Goal: Transaction & Acquisition: Obtain resource

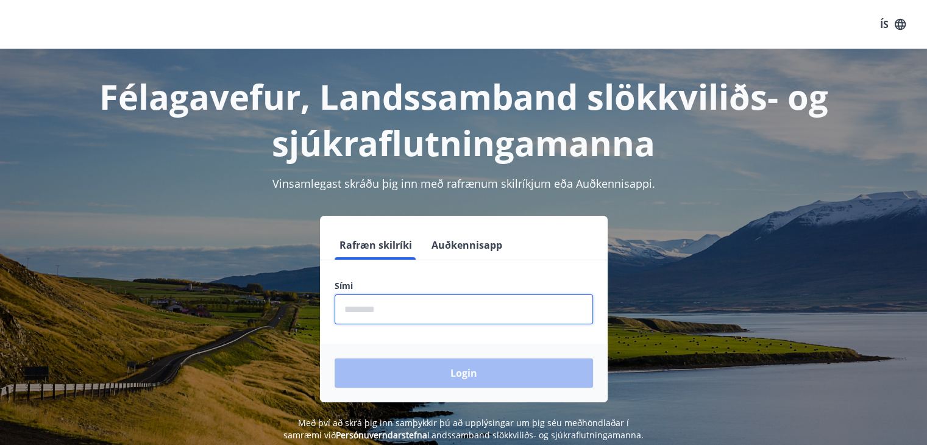
click at [422, 304] on input "phone" at bounding box center [464, 309] width 258 height 30
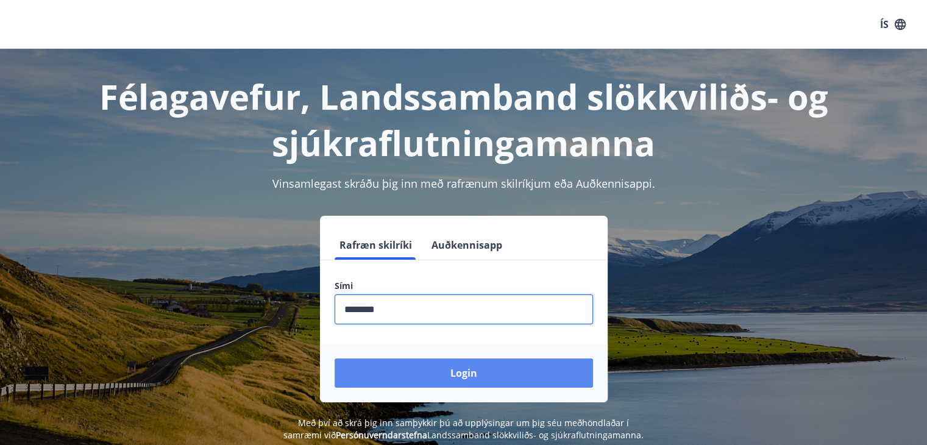
type input "********"
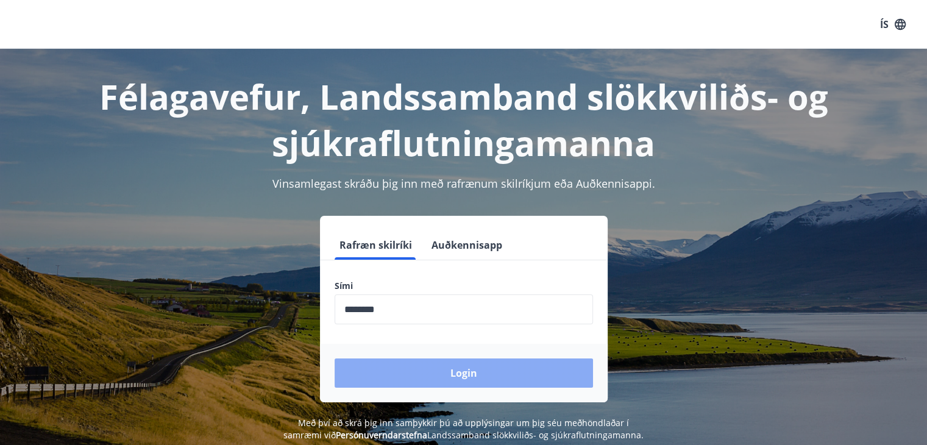
click at [481, 372] on button "Login" at bounding box center [464, 372] width 258 height 29
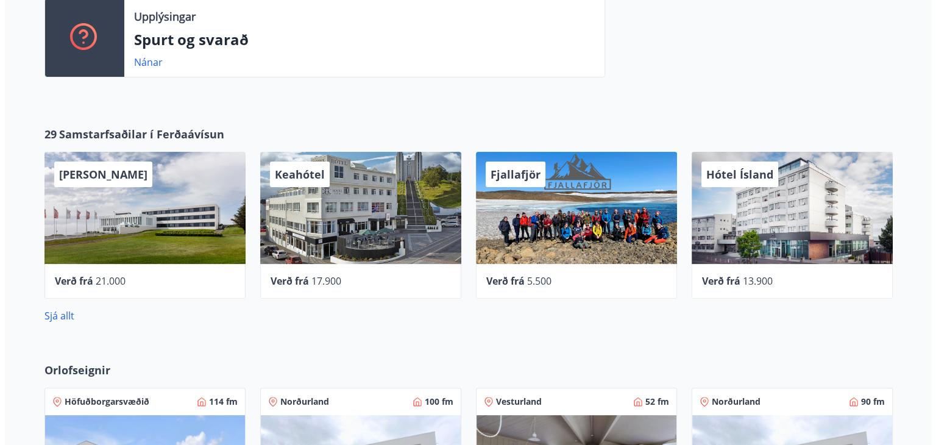
scroll to position [344, 0]
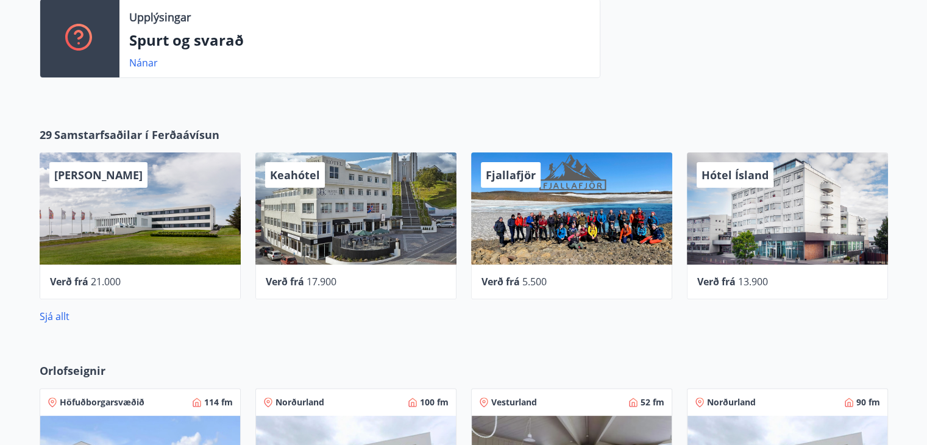
click at [746, 220] on div "Hótel Ísland" at bounding box center [787, 208] width 201 height 112
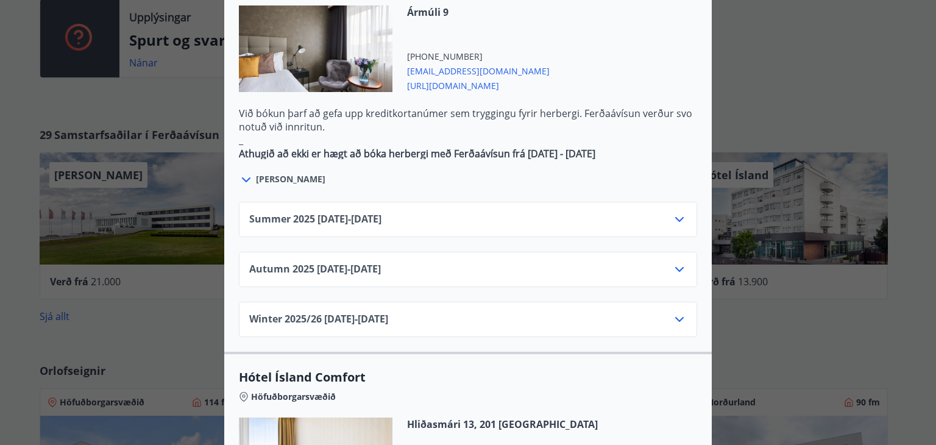
scroll to position [753, 0]
click at [678, 261] on icon at bounding box center [679, 268] width 15 height 15
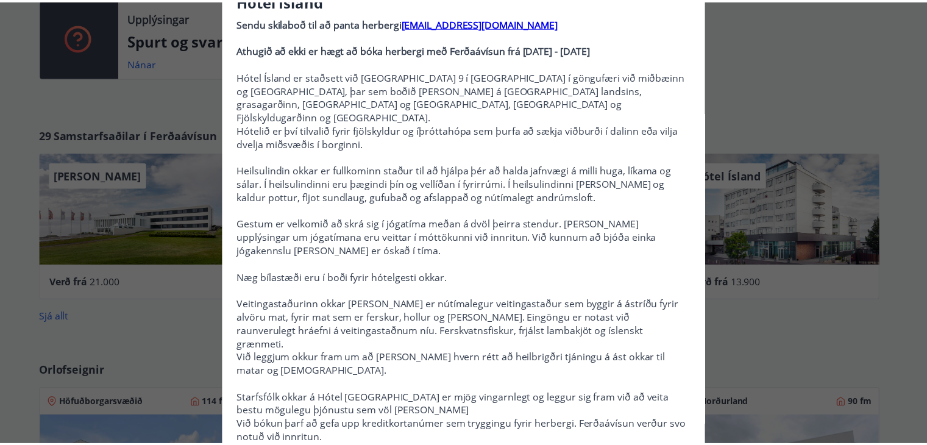
scroll to position [0, 0]
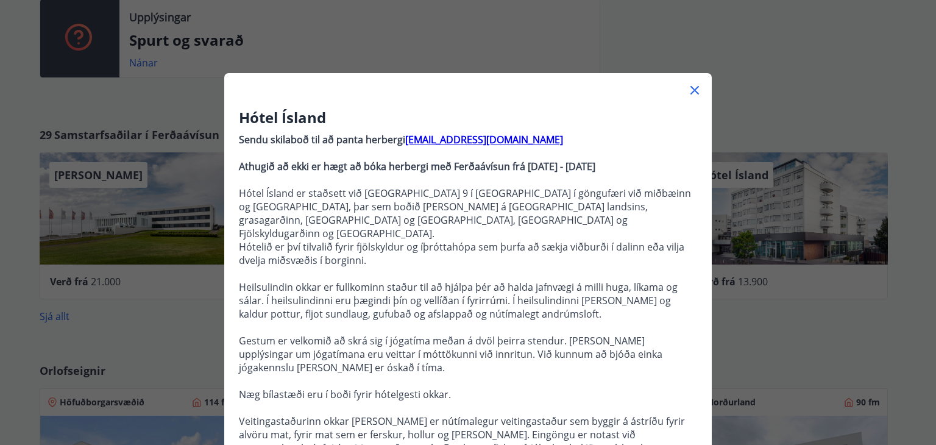
click at [694, 91] on icon at bounding box center [694, 90] width 15 height 15
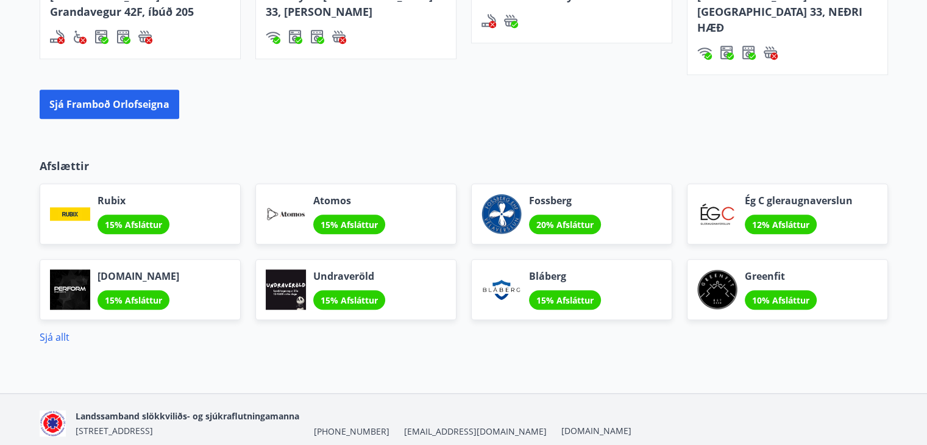
scroll to position [928, 0]
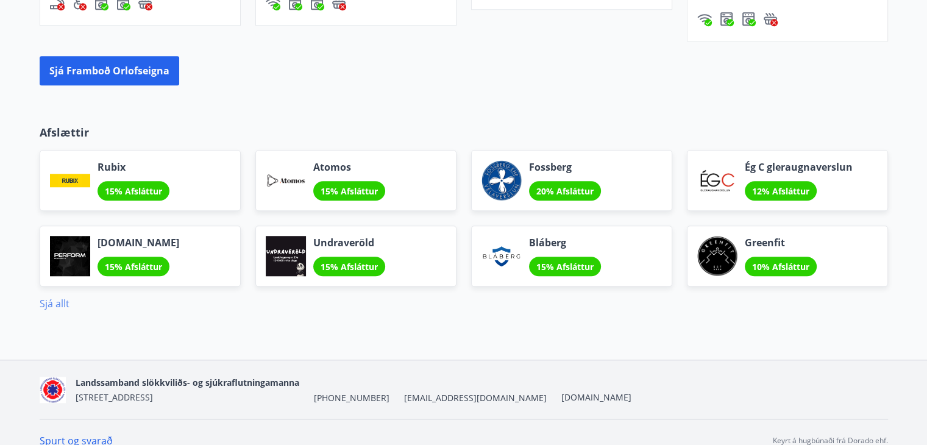
click at [58, 297] on link "Sjá allt" at bounding box center [55, 303] width 30 height 13
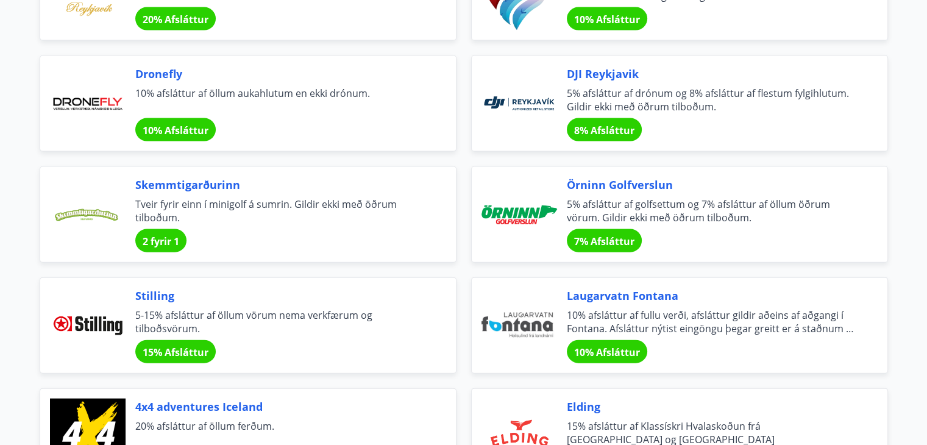
scroll to position [2655, 0]
